Goal: Information Seeking & Learning: Learn about a topic

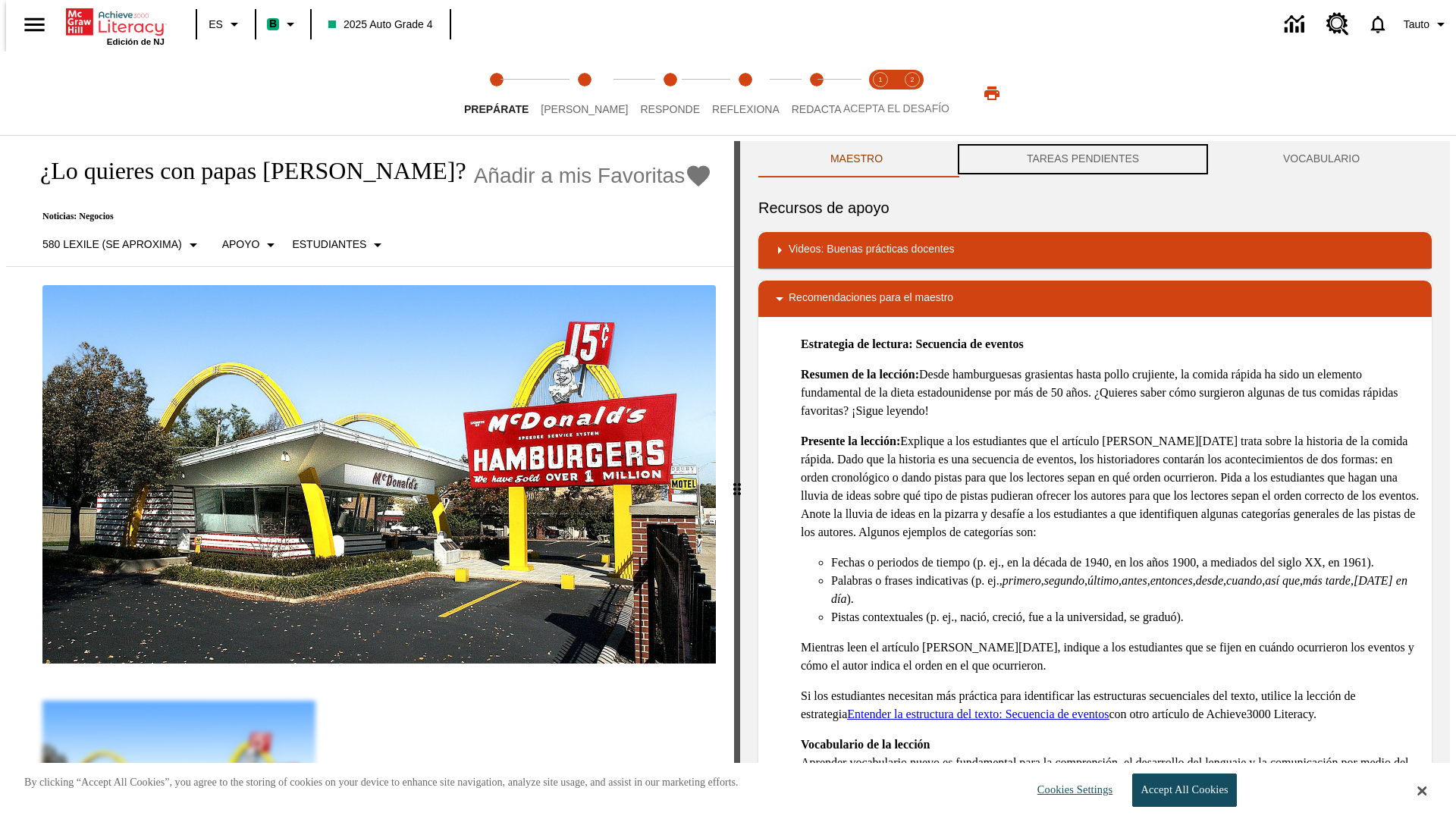
click at [1083, 159] on button "TAREAS PENDIENTES" at bounding box center [1083, 159] width 257 height 36
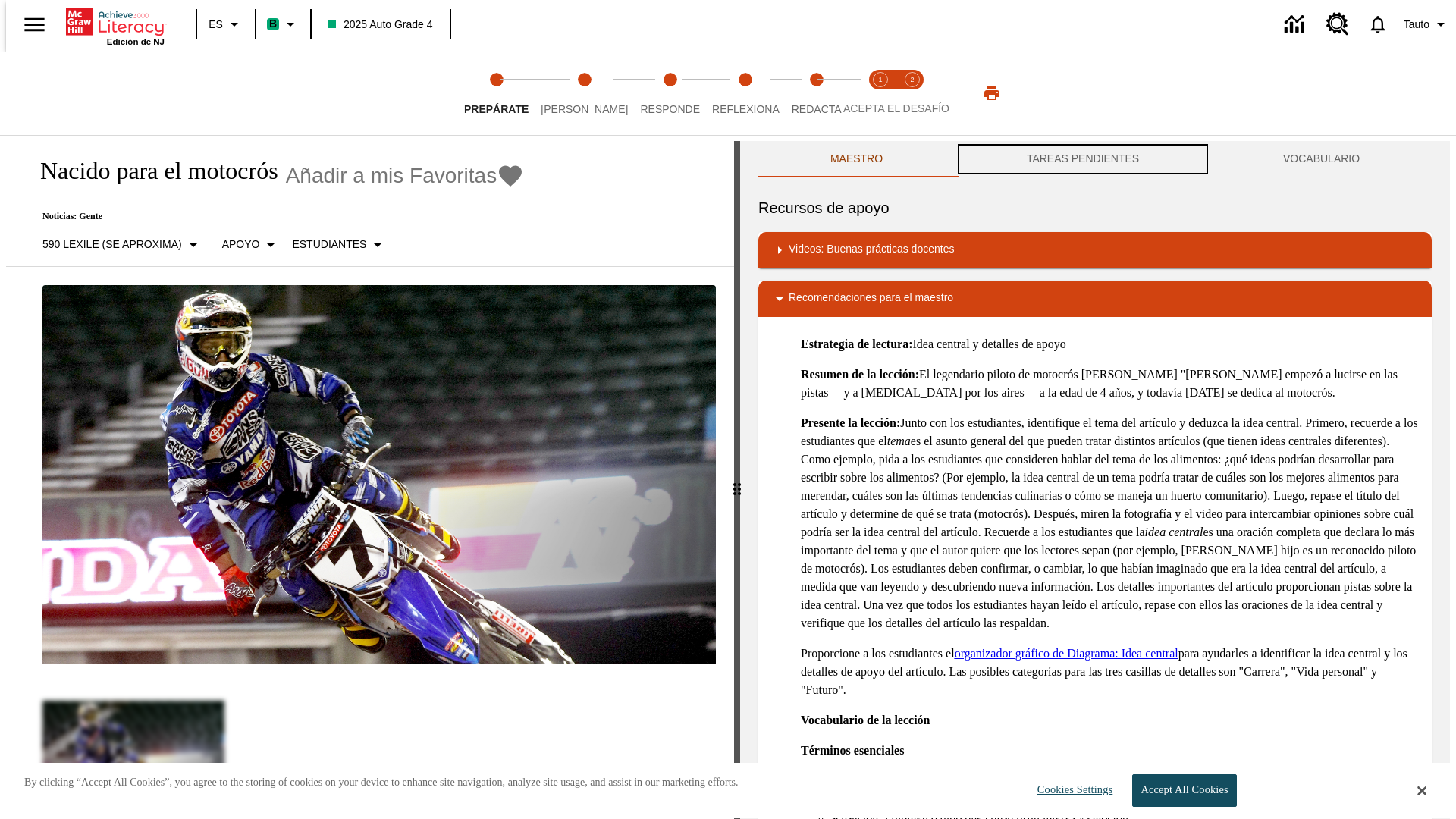
click at [1083, 159] on button "TAREAS PENDIENTES" at bounding box center [1083, 159] width 257 height 36
